Goal: Task Accomplishment & Management: Complete application form

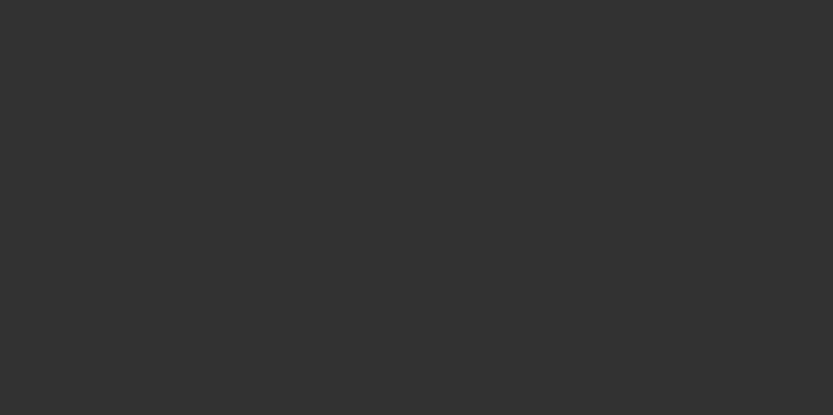
select select "4"
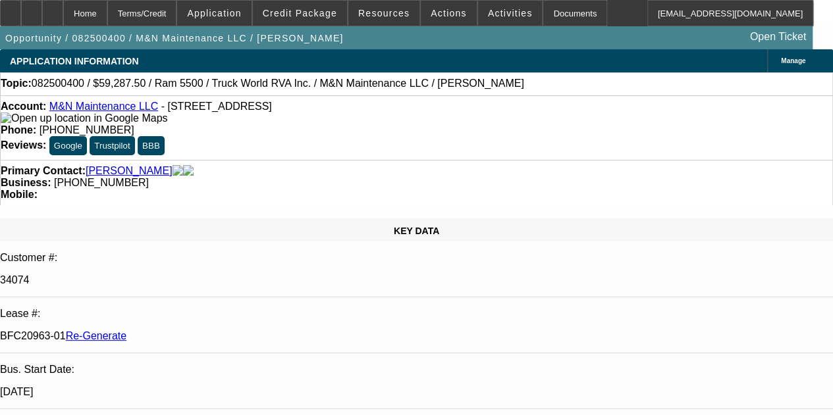
select select "0.1"
select select "0"
select select "6"
click at [542, 10] on div "Documents" at bounding box center [574, 13] width 65 height 26
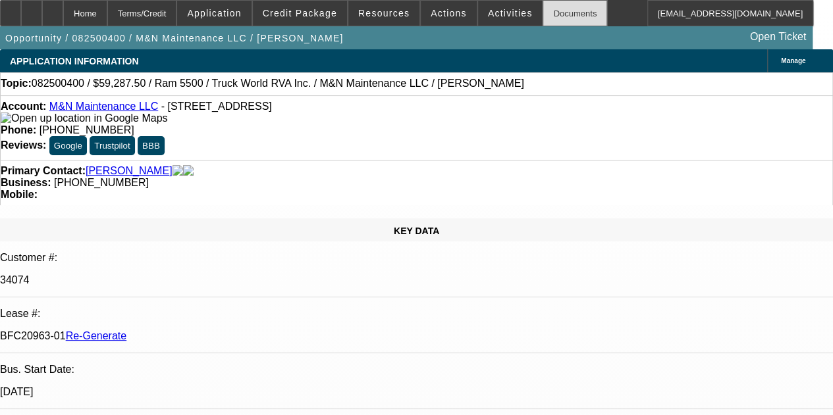
click at [543, 13] on div "Documents" at bounding box center [574, 13] width 65 height 26
click at [548, 14] on div "Documents" at bounding box center [574, 13] width 65 height 26
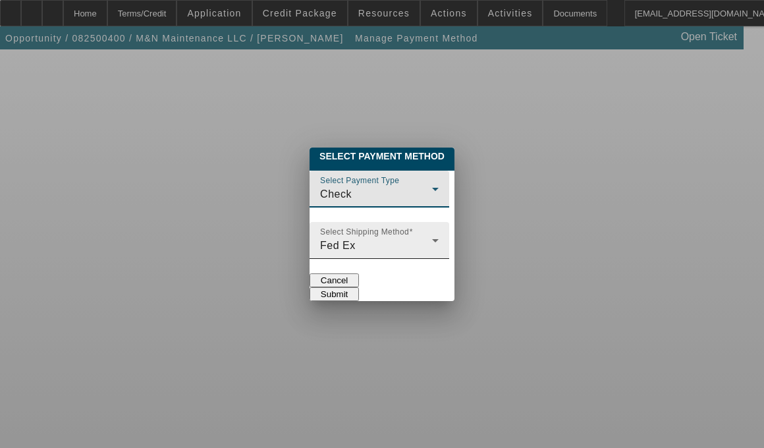
click at [320, 238] on div "Fed Ex" at bounding box center [376, 246] width 112 height 16
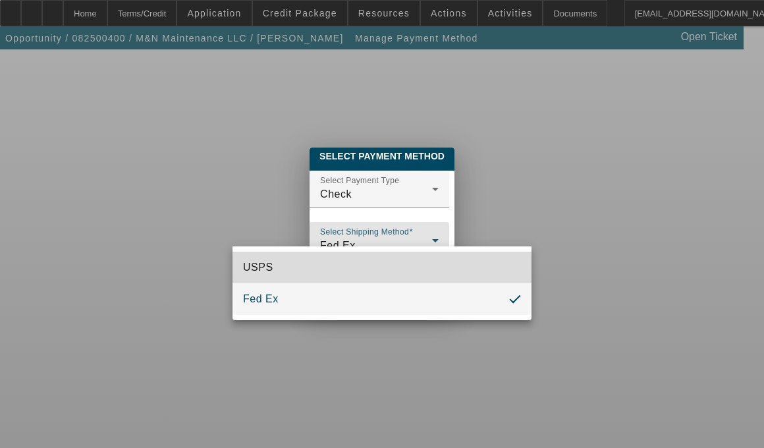
click at [279, 267] on mat-option "USPS" at bounding box center [381, 267] width 299 height 32
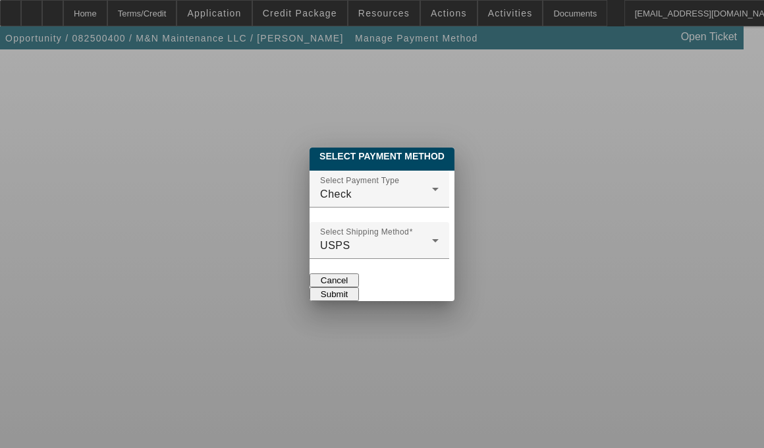
click at [359, 287] on button "Submit" at bounding box center [333, 294] width 49 height 14
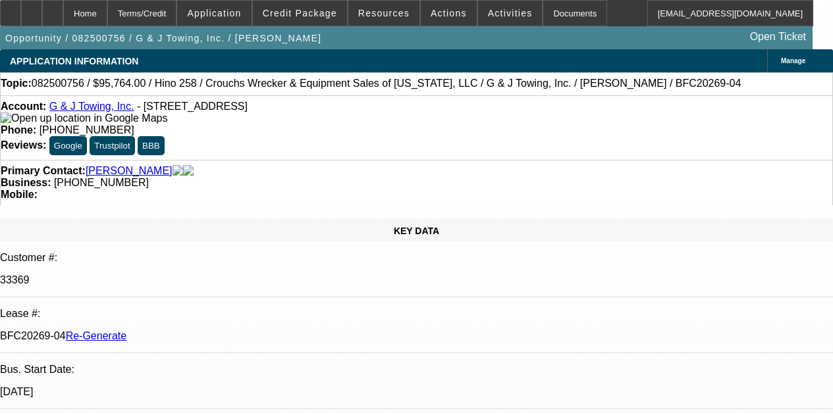
select select "4"
select select "0"
select select "6"
